Goal: Task Accomplishment & Management: Complete application form

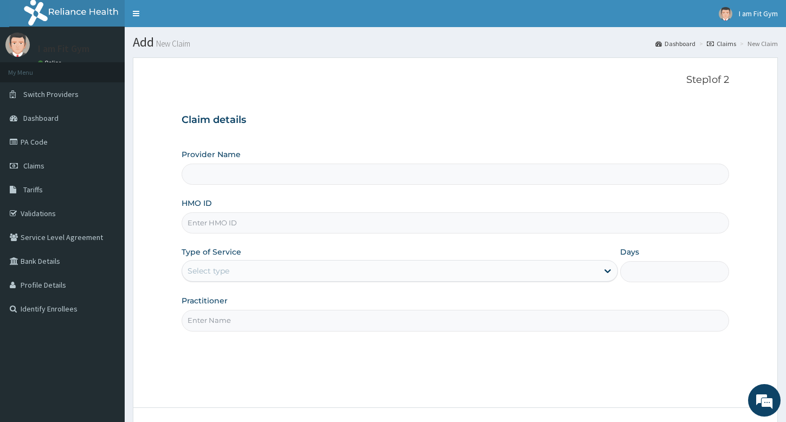
click at [372, 317] on input "Practitioner" at bounding box center [455, 320] width 547 height 21
type input "RAZZIE"
click at [288, 227] on input "HMO ID" at bounding box center [455, 222] width 547 height 21
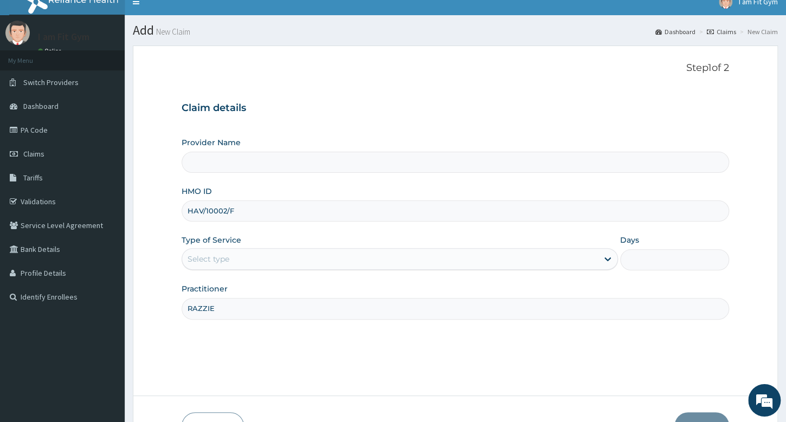
type input "HAV/10002/F"
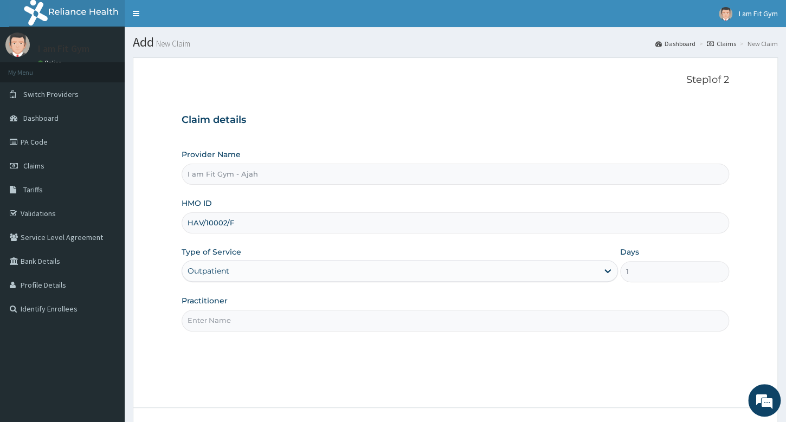
type input "HAV/10002/F"
drag, startPoint x: 292, startPoint y: 319, endPoint x: 316, endPoint y: 318, distance: 24.4
click at [313, 318] on input "Practitioner" at bounding box center [455, 320] width 547 height 21
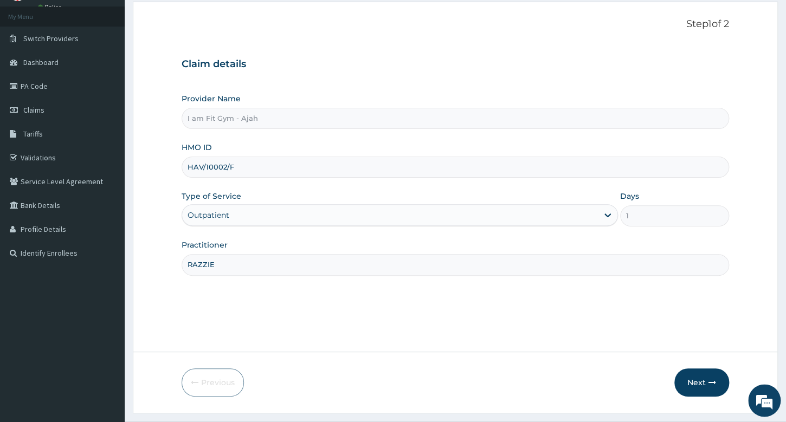
scroll to position [77, 0]
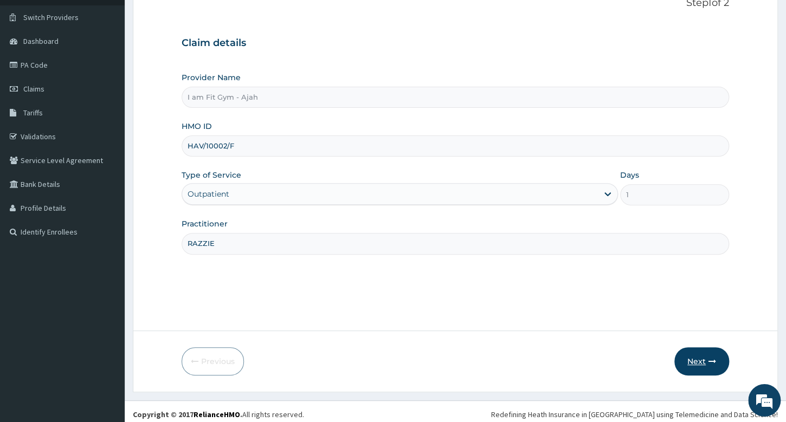
type input "RAZZIE"
click at [690, 366] on button "Next" at bounding box center [701, 361] width 55 height 28
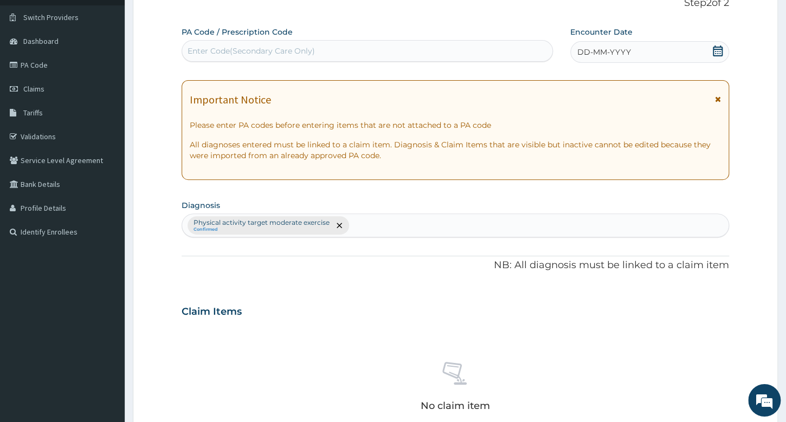
click at [663, 56] on div "DD-MM-YYYY" at bounding box center [649, 52] width 159 height 22
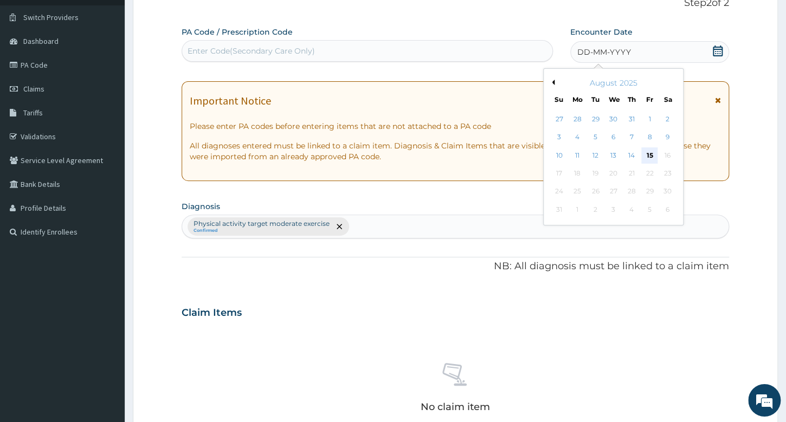
click at [650, 156] on div "15" at bounding box center [649, 155] width 16 height 16
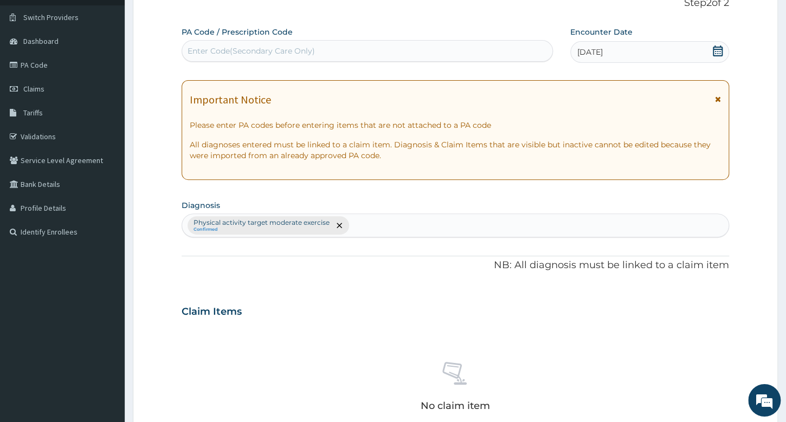
click at [477, 59] on div "Enter Code(Secondary Care Only)" at bounding box center [367, 50] width 370 height 17
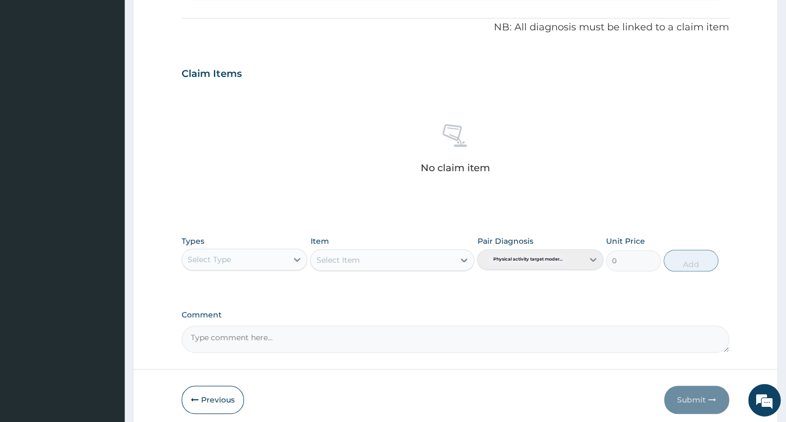
scroll to position [355, 0]
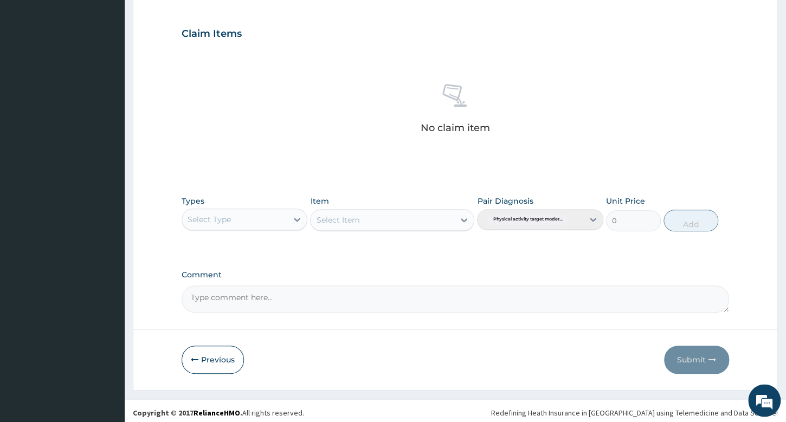
type input "PA/C5851F"
click at [275, 217] on div "Select Type" at bounding box center [234, 219] width 105 height 17
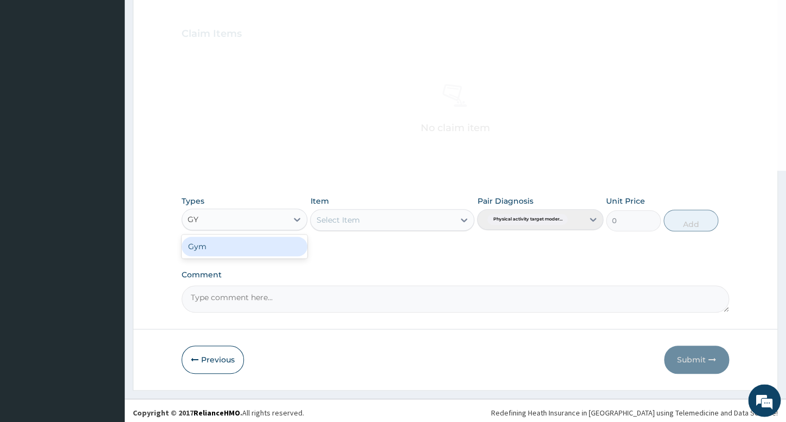
type input "GYM"
drag, startPoint x: 276, startPoint y: 250, endPoint x: 370, endPoint y: 218, distance: 98.4
click at [276, 249] on div "Gym" at bounding box center [245, 247] width 126 height 20
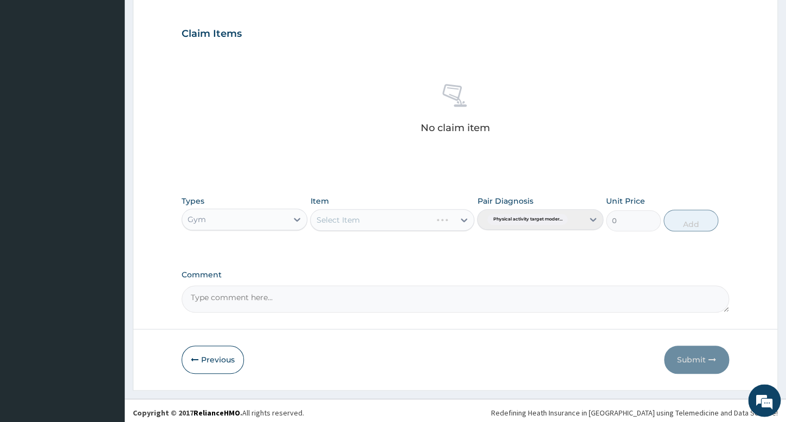
click at [370, 218] on div "Select Item" at bounding box center [392, 220] width 164 height 22
click at [378, 218] on div "Select Item" at bounding box center [382, 219] width 144 height 17
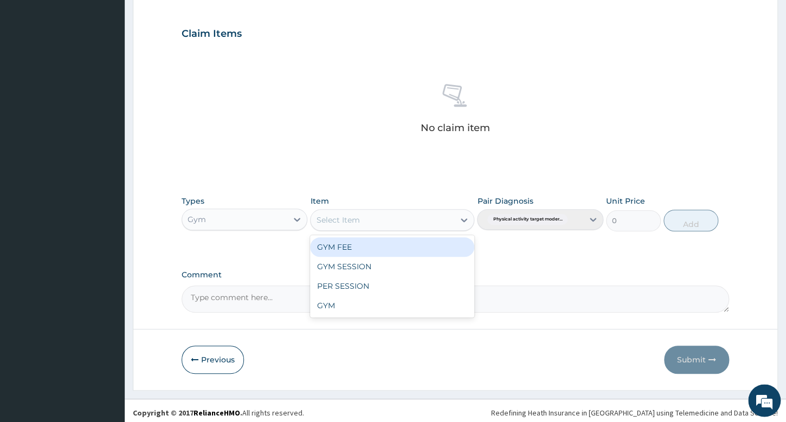
drag, startPoint x: 375, startPoint y: 247, endPoint x: 500, endPoint y: 243, distance: 124.2
click at [379, 247] on div "GYM FEE" at bounding box center [392, 247] width 164 height 20
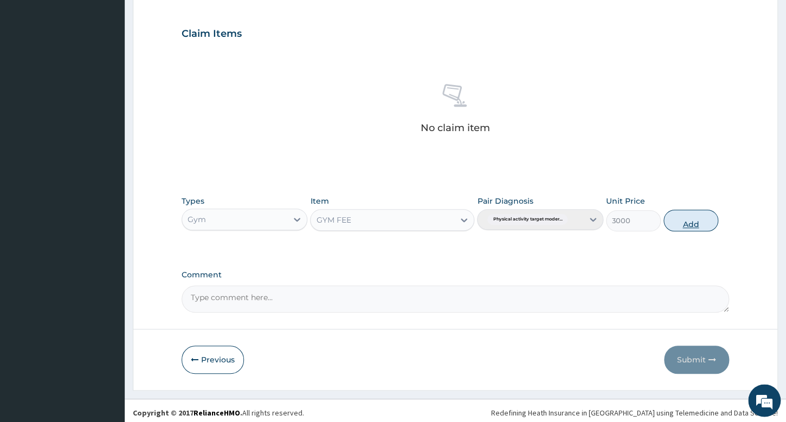
click at [698, 219] on button "Add" at bounding box center [690, 221] width 55 height 22
type input "0"
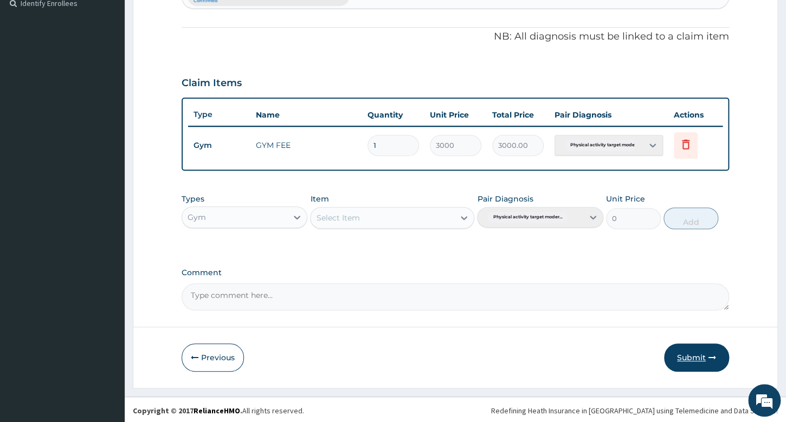
click at [679, 351] on button "Submit" at bounding box center [696, 358] width 65 height 28
